Goal: Task Accomplishment & Management: Use online tool/utility

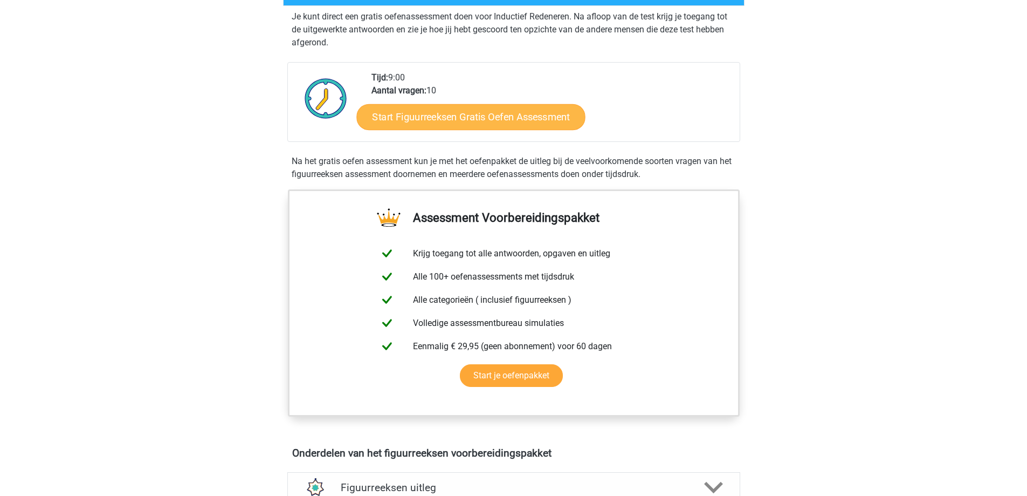
scroll to position [216, 0]
click at [422, 114] on link "Start Figuurreeksen Gratis Oefen Assessment" at bounding box center [470, 116] width 229 height 26
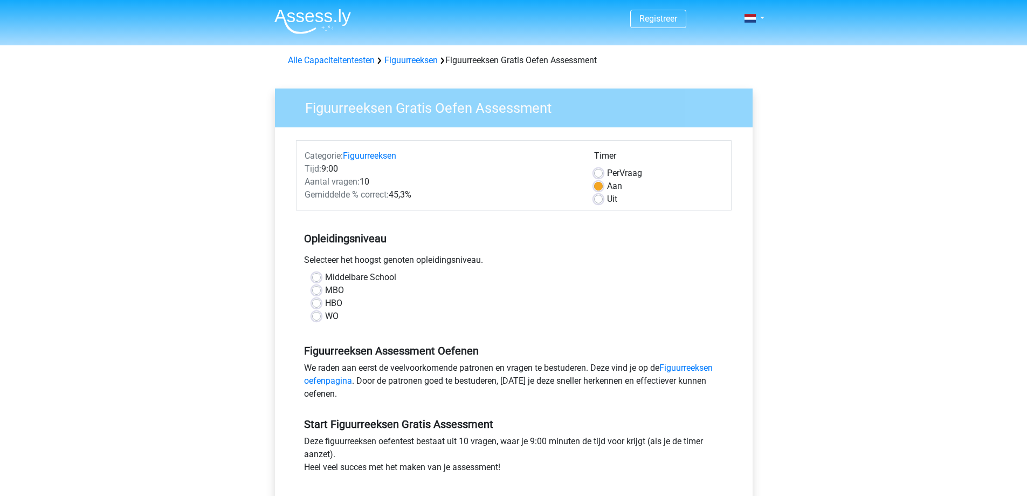
click at [325, 278] on label "Middelbare School" at bounding box center [360, 277] width 71 height 13
click at [314, 278] on input "Middelbare School" at bounding box center [316, 276] width 9 height 11
radio input "true"
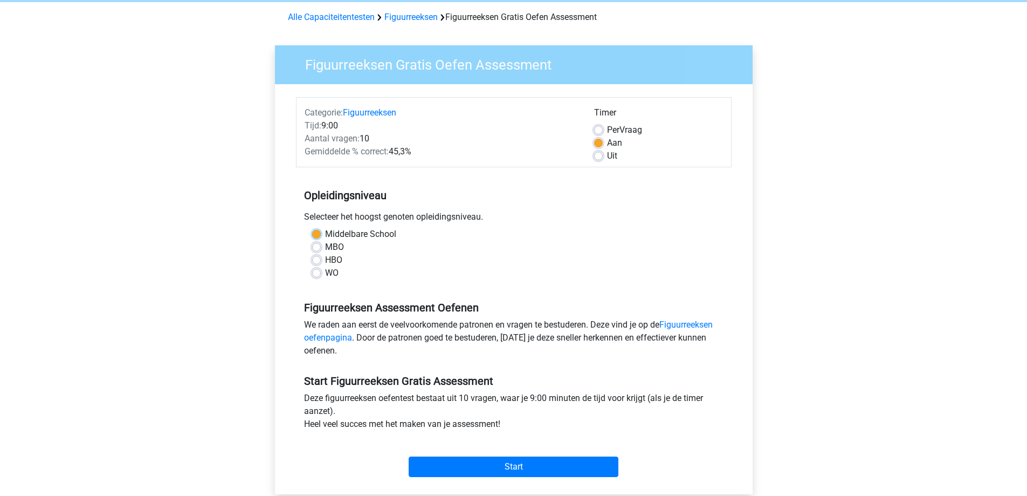
scroll to position [108, 0]
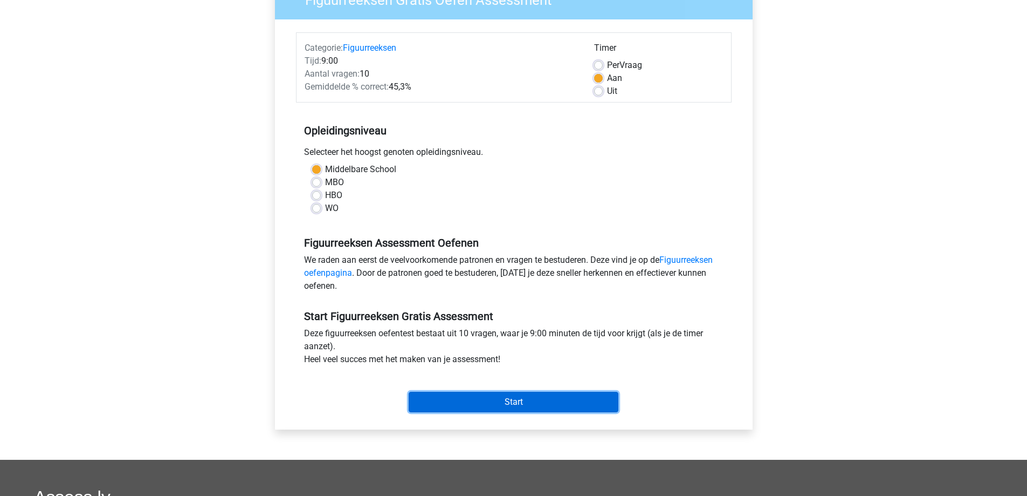
click at [519, 403] on input "Start" at bounding box center [514, 401] width 210 height 20
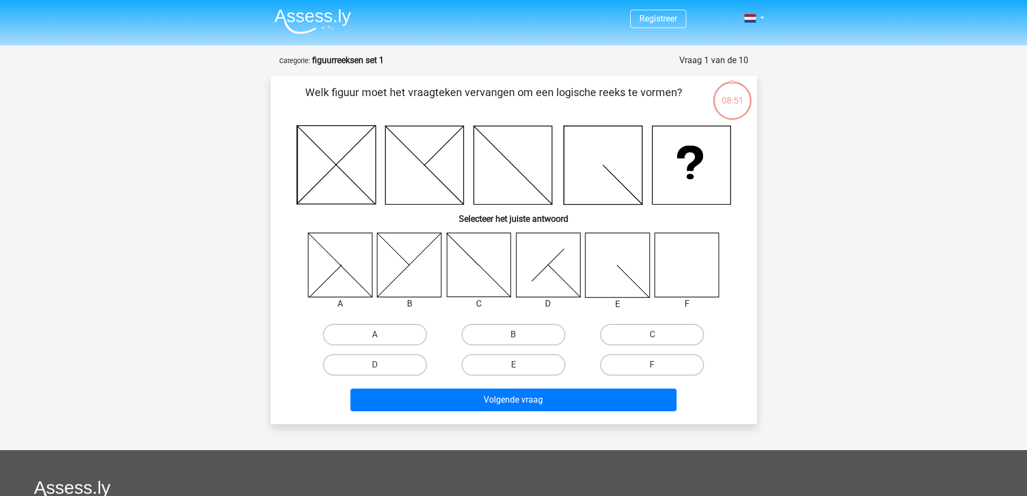
click at [678, 276] on icon at bounding box center [687, 264] width 64 height 64
click at [661, 368] on label "F" at bounding box center [652, 365] width 104 height 22
click at [659, 368] on input "F" at bounding box center [655, 367] width 7 height 7
radio input "true"
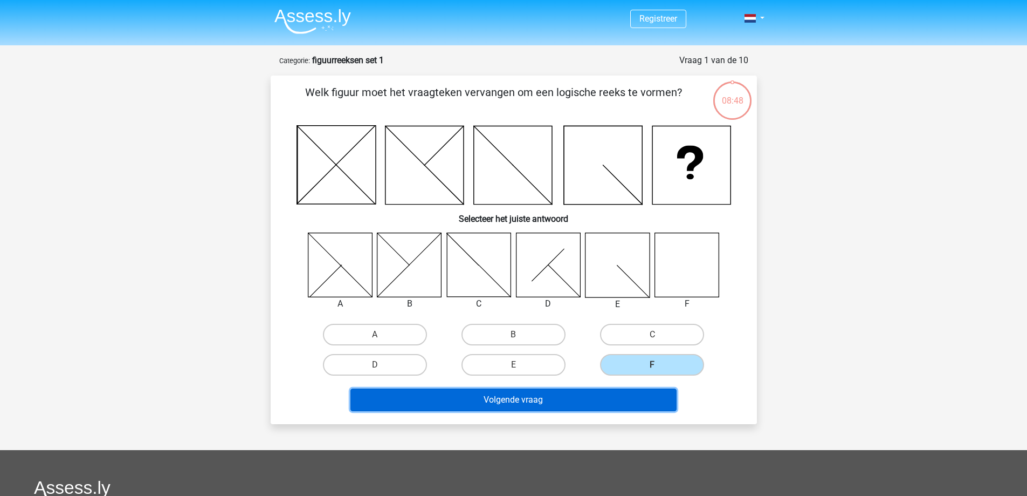
click at [630, 399] on button "Volgende vraag" at bounding box center [513, 399] width 326 height 23
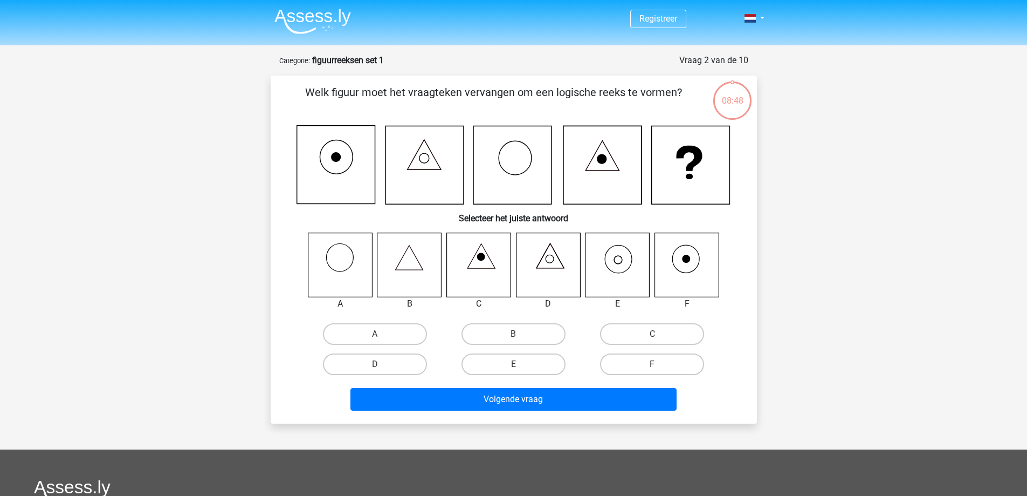
scroll to position [54, 0]
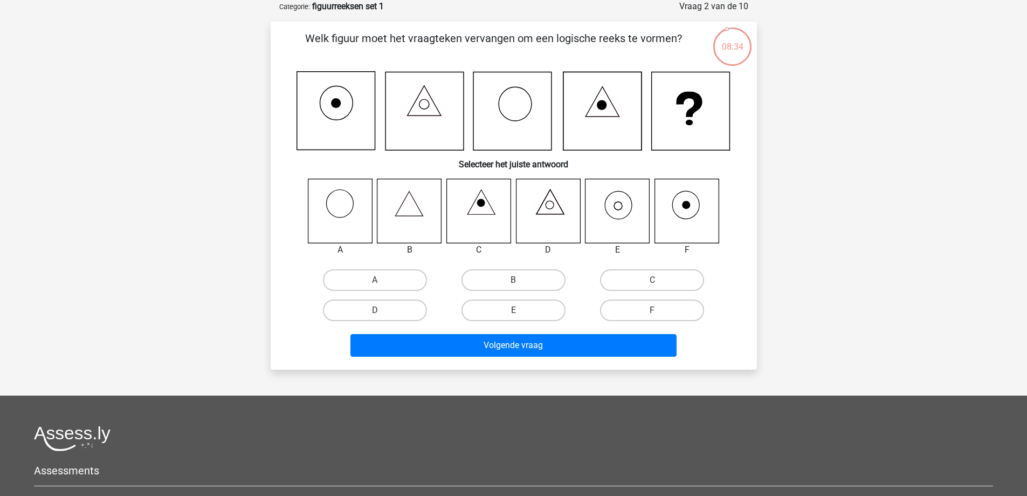
click at [610, 209] on icon at bounding box center [618, 210] width 64 height 64
click at [511, 311] on label "E" at bounding box center [514, 310] width 104 height 22
click at [513, 311] on input "E" at bounding box center [516, 313] width 7 height 7
radio input "true"
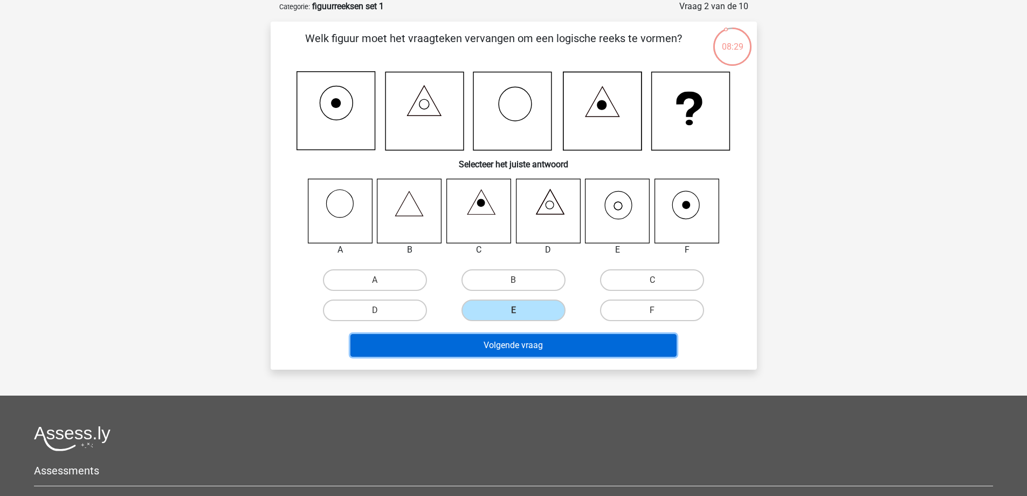
click at [547, 347] on button "Volgende vraag" at bounding box center [513, 345] width 326 height 23
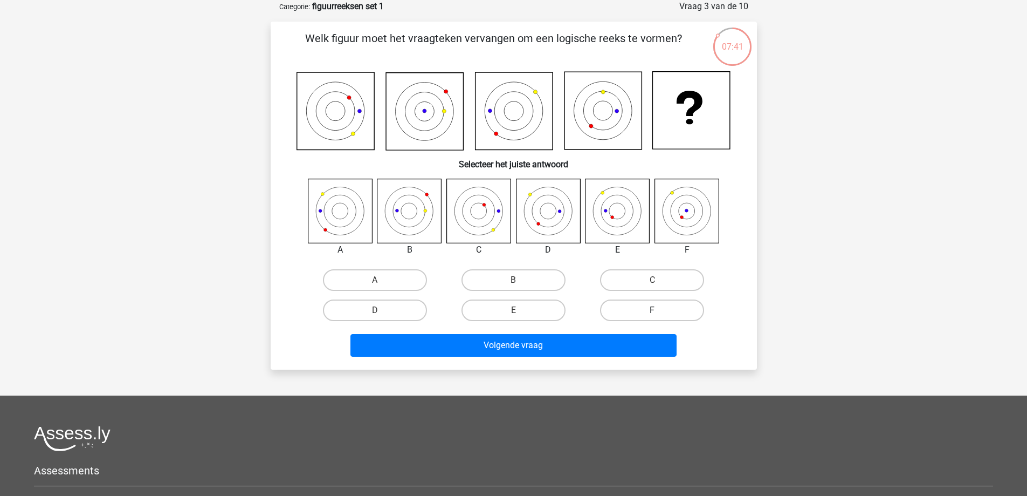
click at [669, 310] on label "F" at bounding box center [652, 310] width 104 height 22
click at [659, 310] on input "F" at bounding box center [655, 313] width 7 height 7
radio input "true"
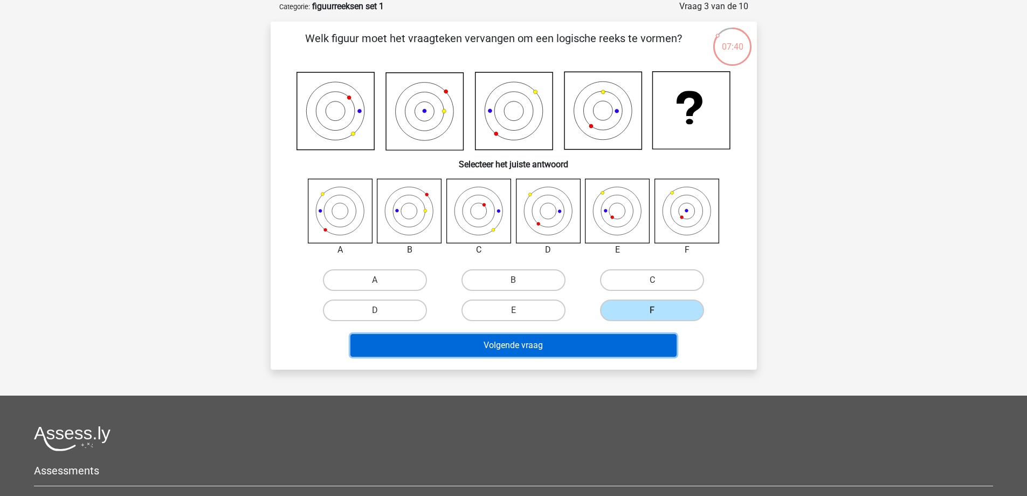
click at [652, 341] on button "Volgende vraag" at bounding box center [513, 345] width 326 height 23
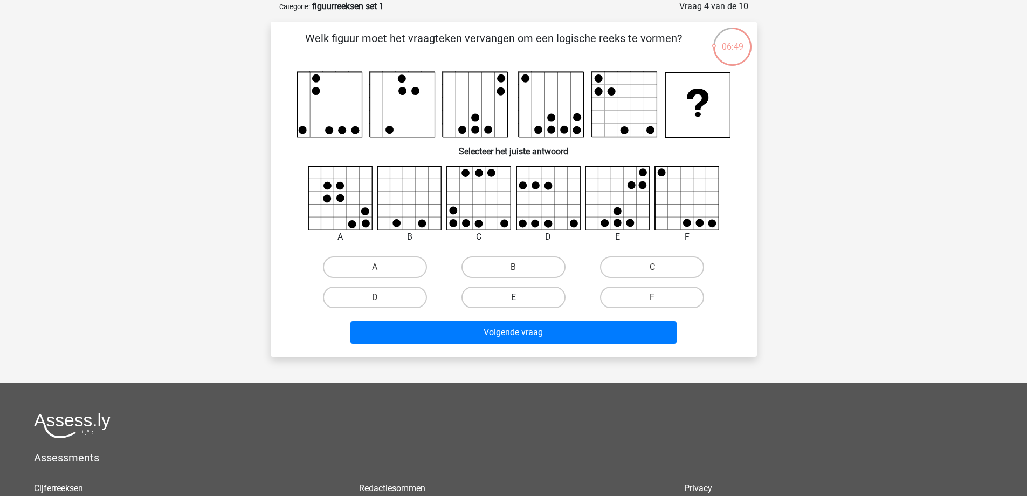
click at [532, 295] on label "E" at bounding box center [514, 297] width 104 height 22
click at [520, 297] on input "E" at bounding box center [516, 300] width 7 height 7
radio input "true"
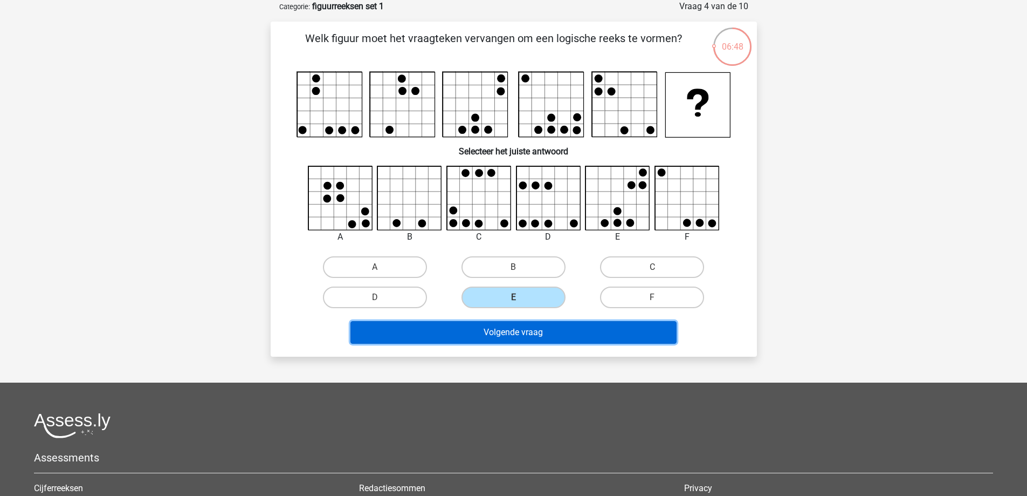
click at [538, 331] on button "Volgende vraag" at bounding box center [513, 332] width 326 height 23
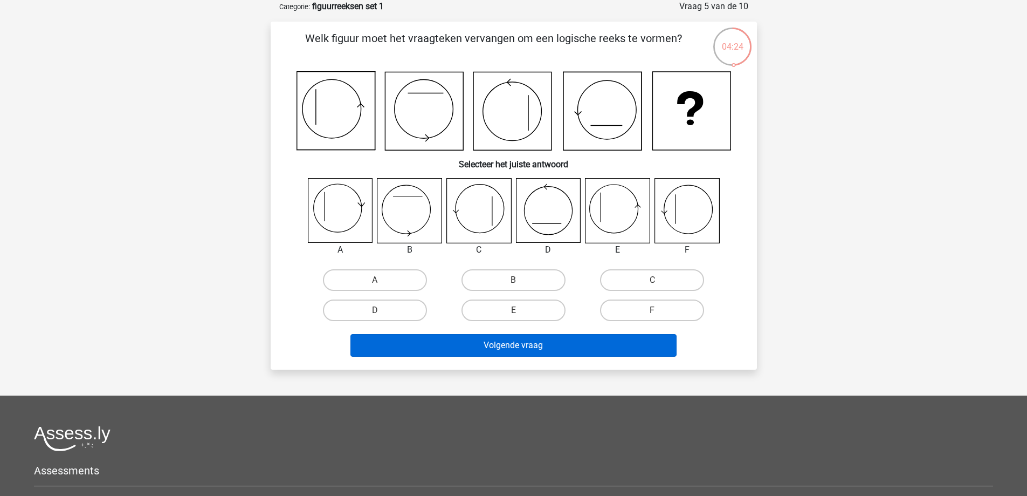
drag, startPoint x: 532, startPoint y: 313, endPoint x: 529, endPoint y: 337, distance: 23.9
click at [532, 314] on label "E" at bounding box center [514, 310] width 104 height 22
click at [520, 314] on input "E" at bounding box center [516, 313] width 7 height 7
radio input "true"
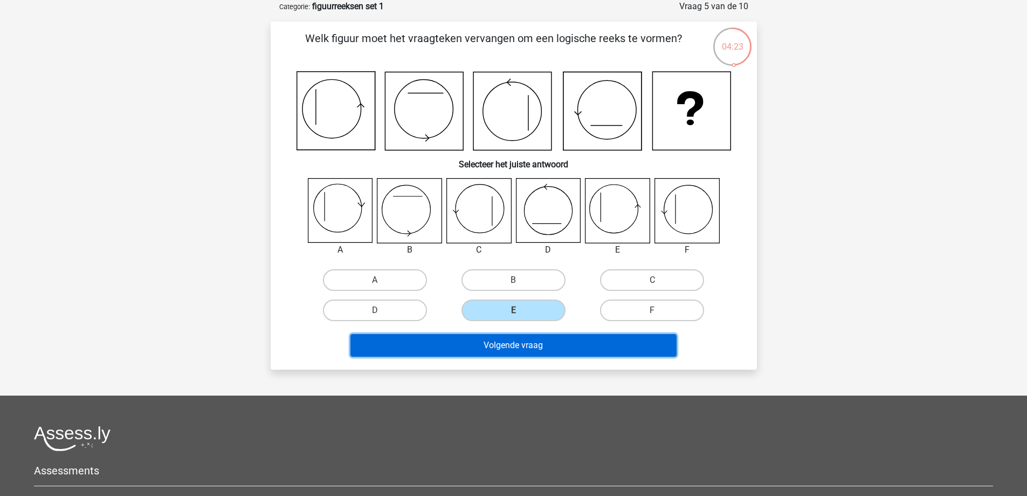
click at [517, 351] on button "Volgende vraag" at bounding box center [513, 345] width 326 height 23
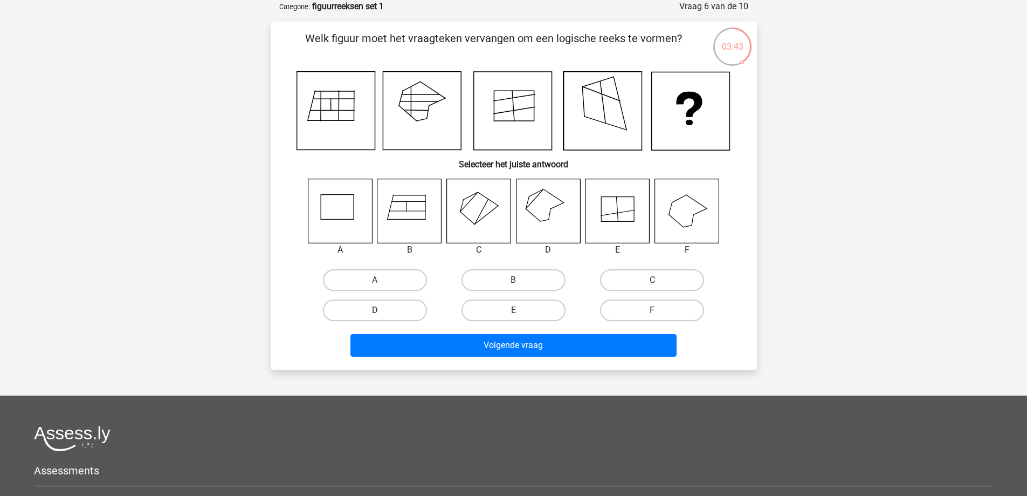
click at [388, 312] on label "D" at bounding box center [375, 310] width 104 height 22
click at [382, 312] on input "D" at bounding box center [378, 313] width 7 height 7
radio input "true"
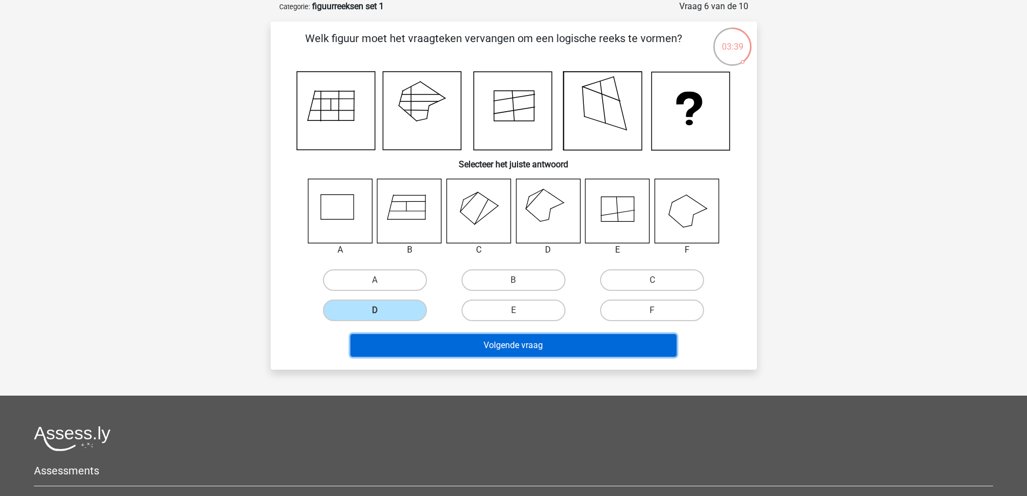
click at [547, 347] on button "Volgende vraag" at bounding box center [513, 345] width 326 height 23
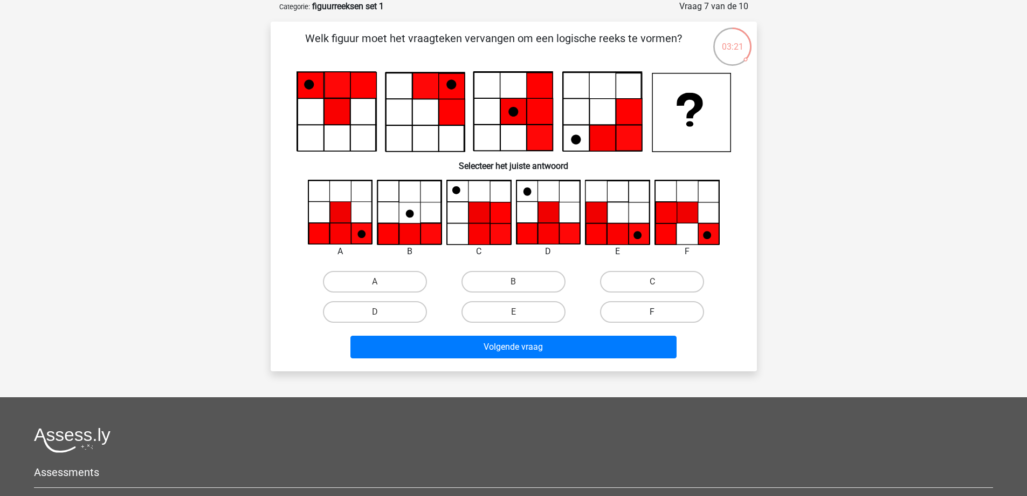
click at [669, 309] on label "F" at bounding box center [652, 312] width 104 height 22
click at [659, 312] on input "F" at bounding box center [655, 315] width 7 height 7
radio input "true"
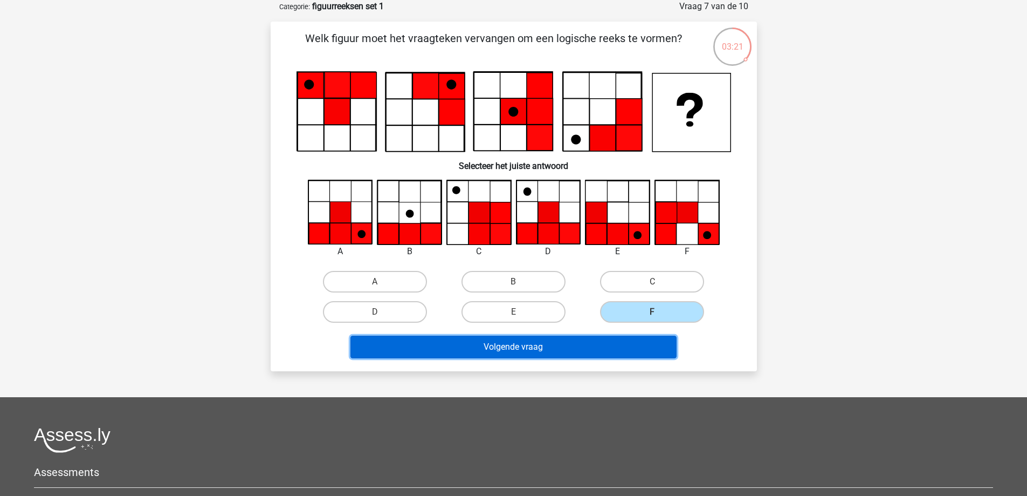
click at [610, 348] on button "Volgende vraag" at bounding box center [513, 346] width 326 height 23
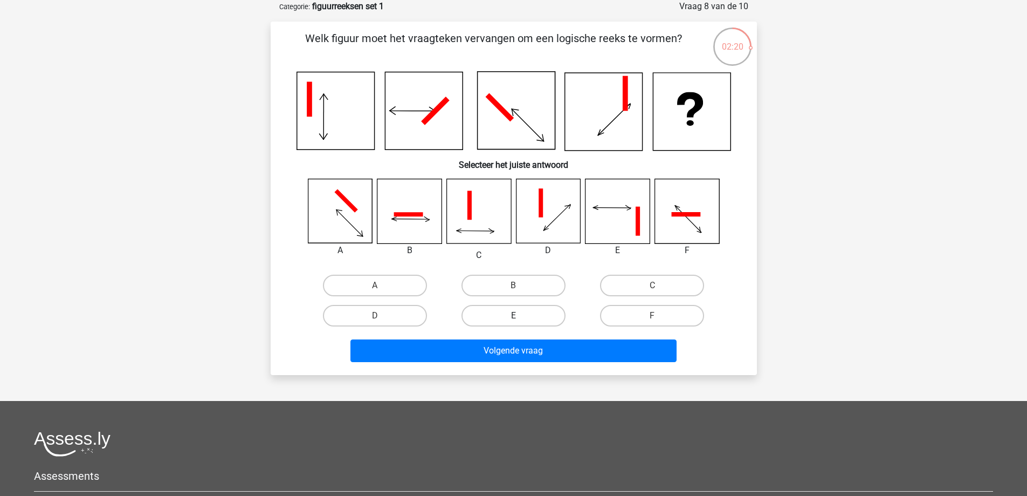
click at [532, 317] on label "E" at bounding box center [514, 316] width 104 height 22
click at [520, 317] on input "E" at bounding box center [516, 318] width 7 height 7
radio input "true"
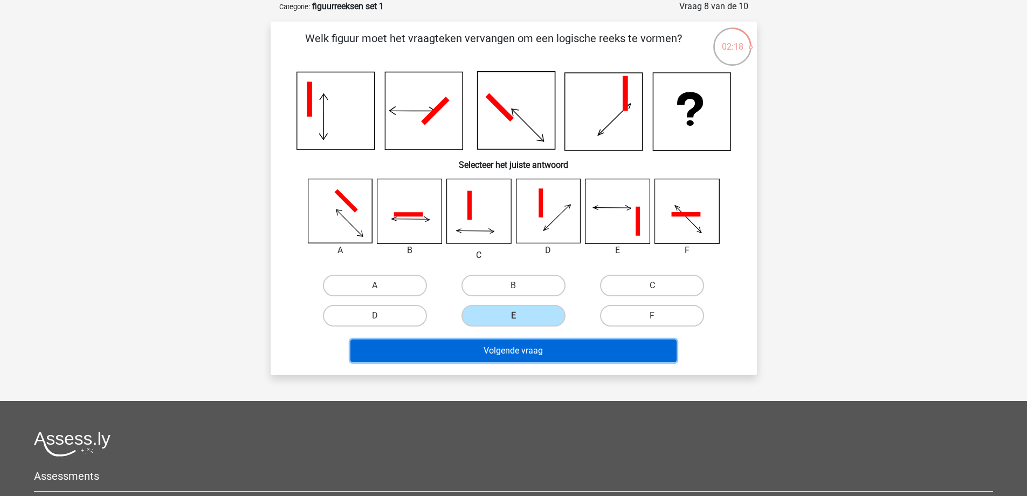
click at [624, 354] on button "Volgende vraag" at bounding box center [513, 350] width 326 height 23
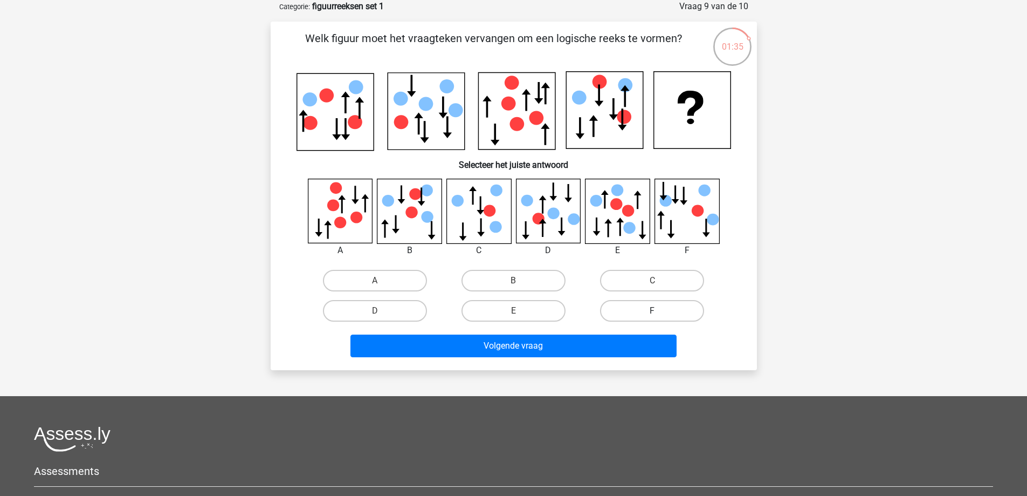
drag, startPoint x: 616, startPoint y: 280, endPoint x: 610, endPoint y: 300, distance: 21.5
click at [617, 279] on label "C" at bounding box center [652, 281] width 104 height 22
click at [652, 280] on input "C" at bounding box center [655, 283] width 7 height 7
radio input "true"
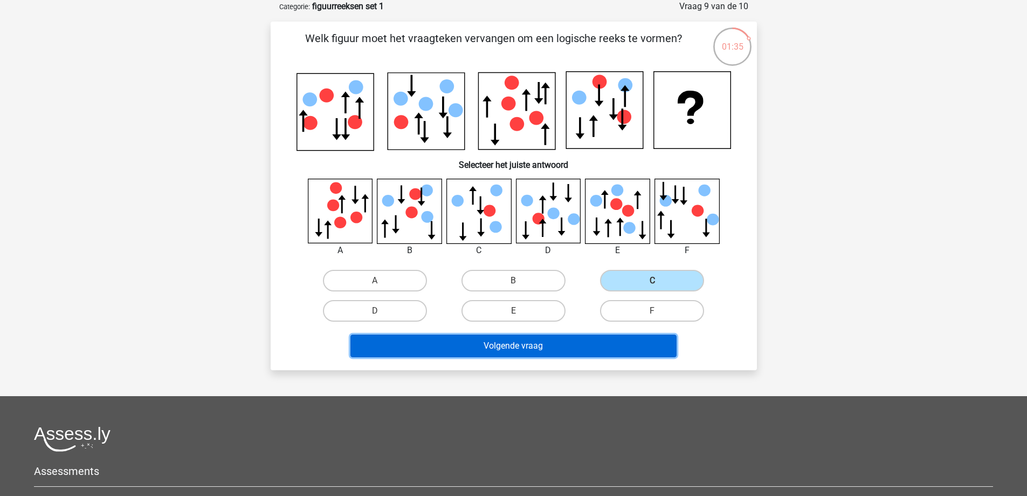
click at [596, 347] on button "Volgende vraag" at bounding box center [513, 345] width 326 height 23
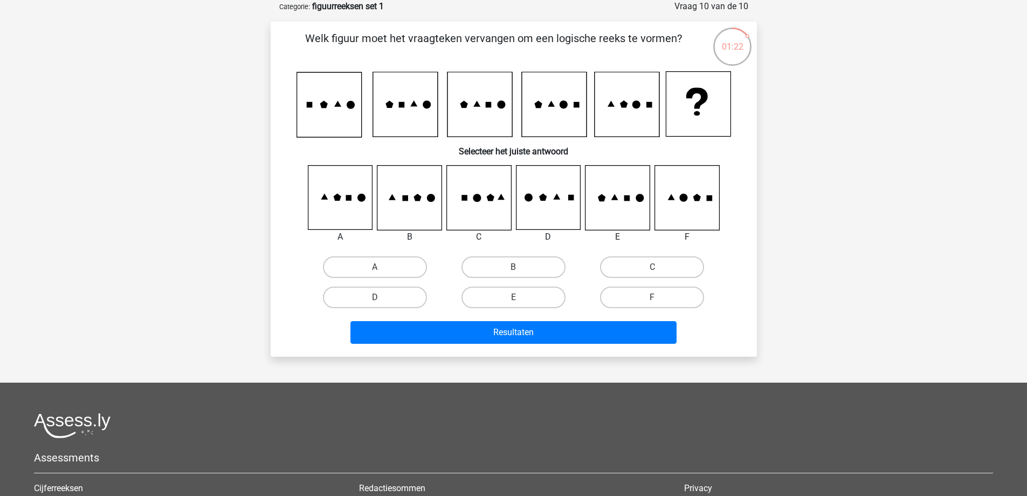
click at [628, 195] on icon at bounding box center [618, 198] width 64 height 64
drag, startPoint x: 529, startPoint y: 299, endPoint x: 535, endPoint y: 308, distance: 10.6
click at [530, 300] on label "E" at bounding box center [514, 297] width 104 height 22
click at [520, 300] on input "E" at bounding box center [516, 300] width 7 height 7
radio input "true"
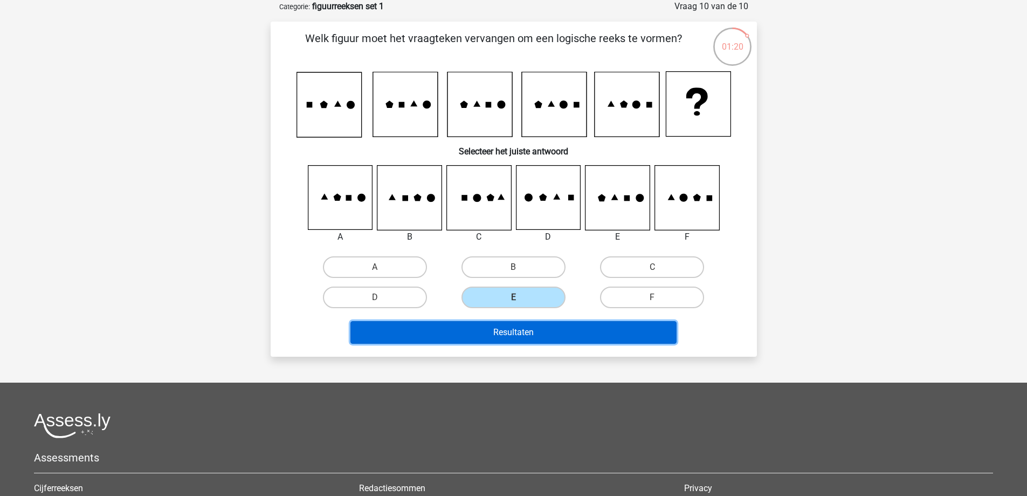
click at [545, 333] on button "Resultaten" at bounding box center [513, 332] width 326 height 23
